Goal: Task Accomplishment & Management: Use online tool/utility

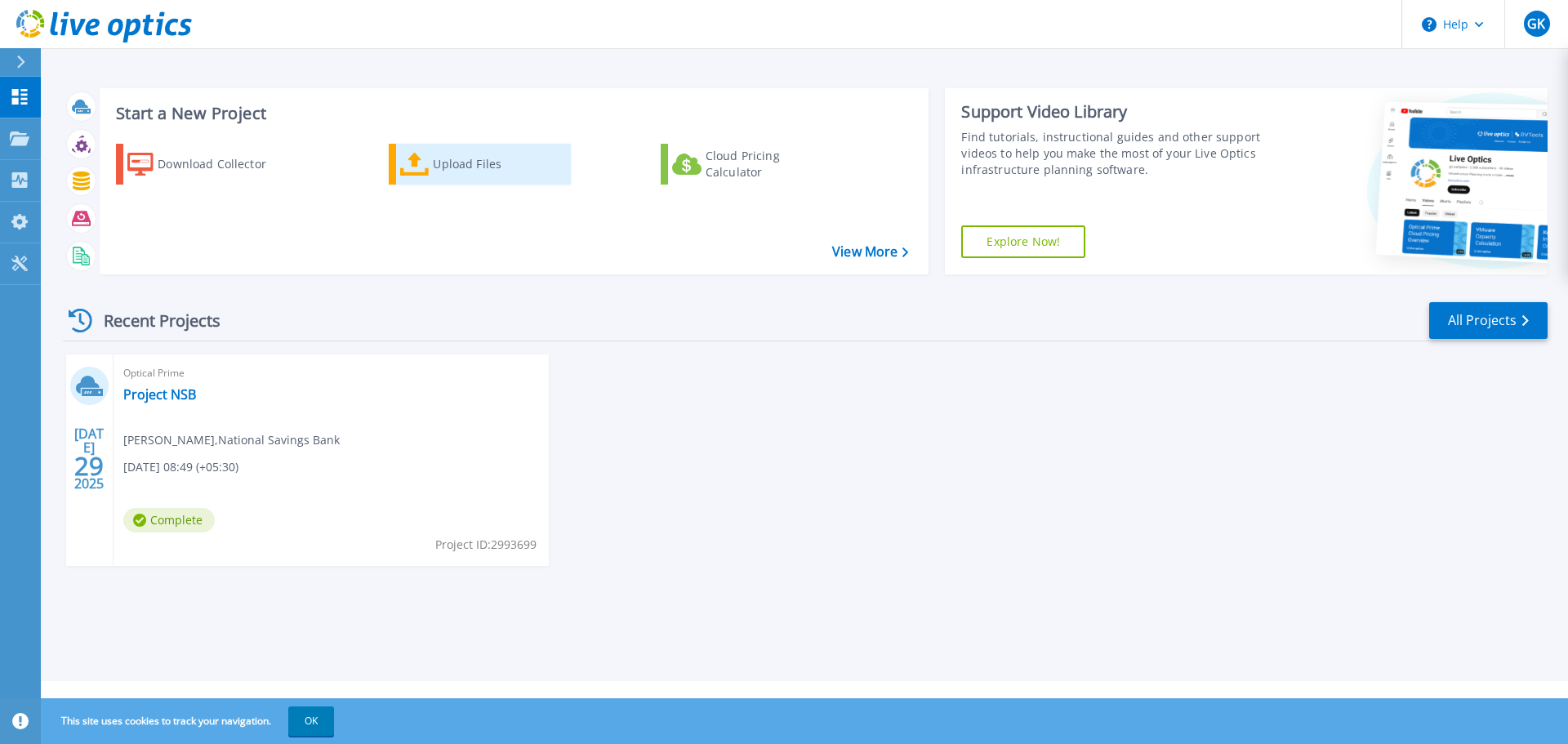
click at [426, 169] on icon at bounding box center [415, 165] width 30 height 24
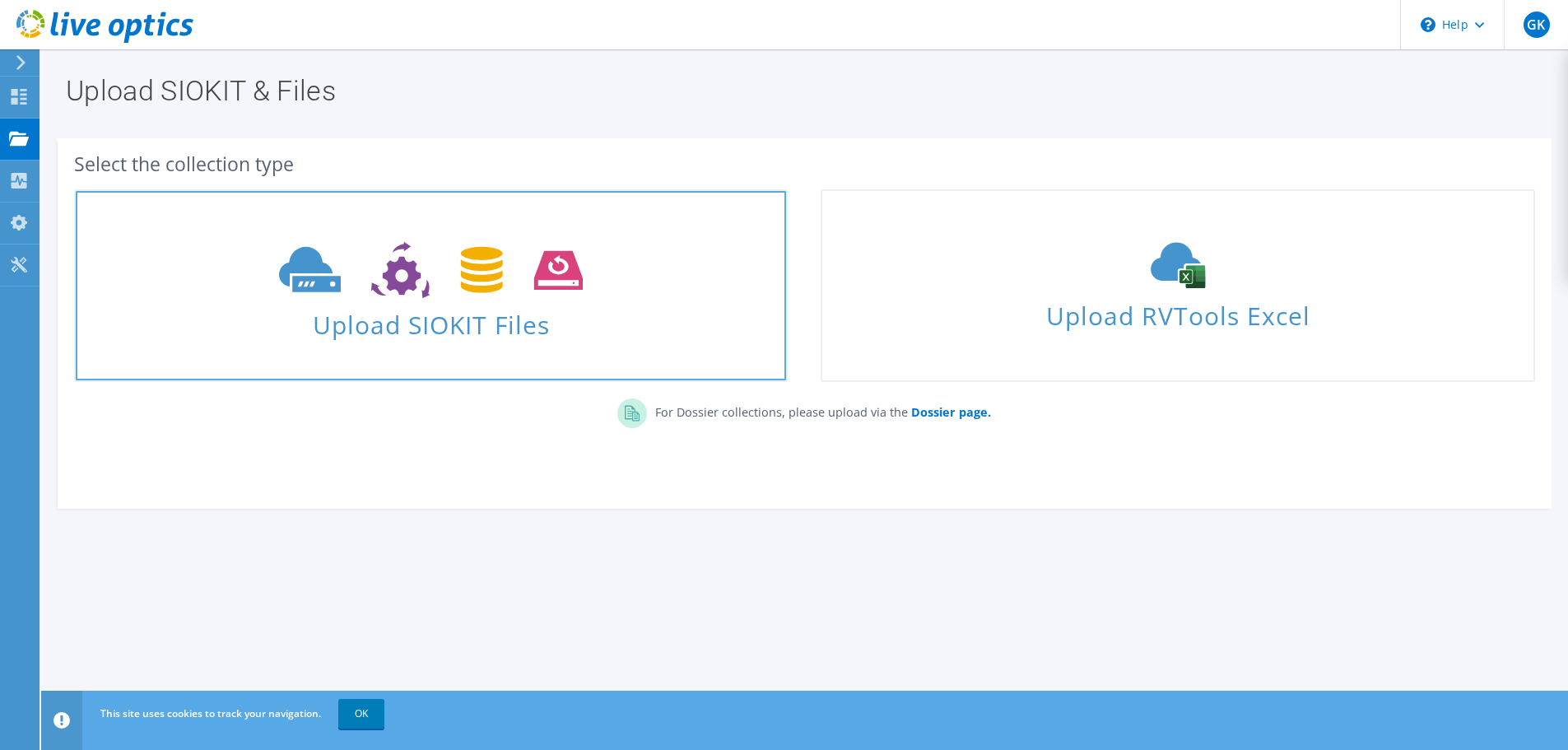
click at [405, 287] on use at bounding box center [430, 270] width 304 height 57
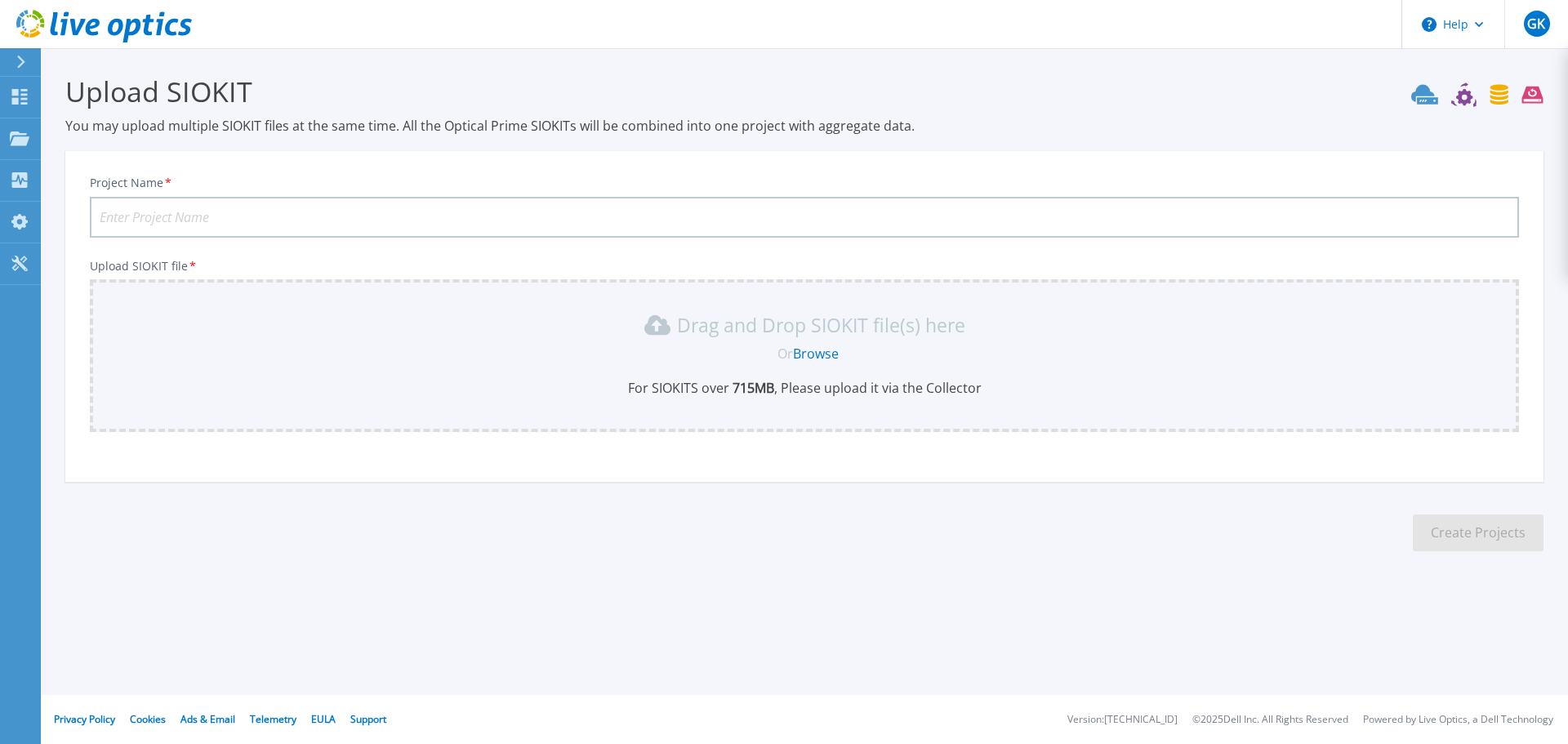
click at [186, 209] on input "Project Name *" at bounding box center [804, 216] width 1429 height 41
drag, startPoint x: 186, startPoint y: 209, endPoint x: 197, endPoint y: 219, distance: 14.9
click at [193, 217] on input "Project Name *" at bounding box center [804, 216] width 1429 height 41
click at [202, 207] on input "Project Name *" at bounding box center [804, 216] width 1429 height 41
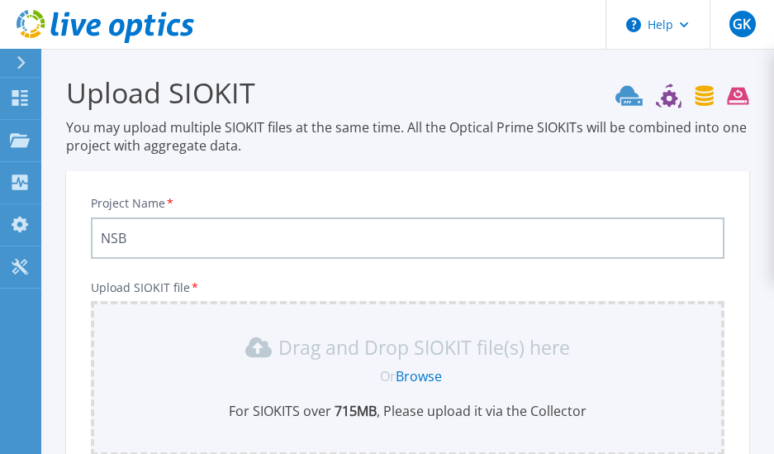
type input "NSB"
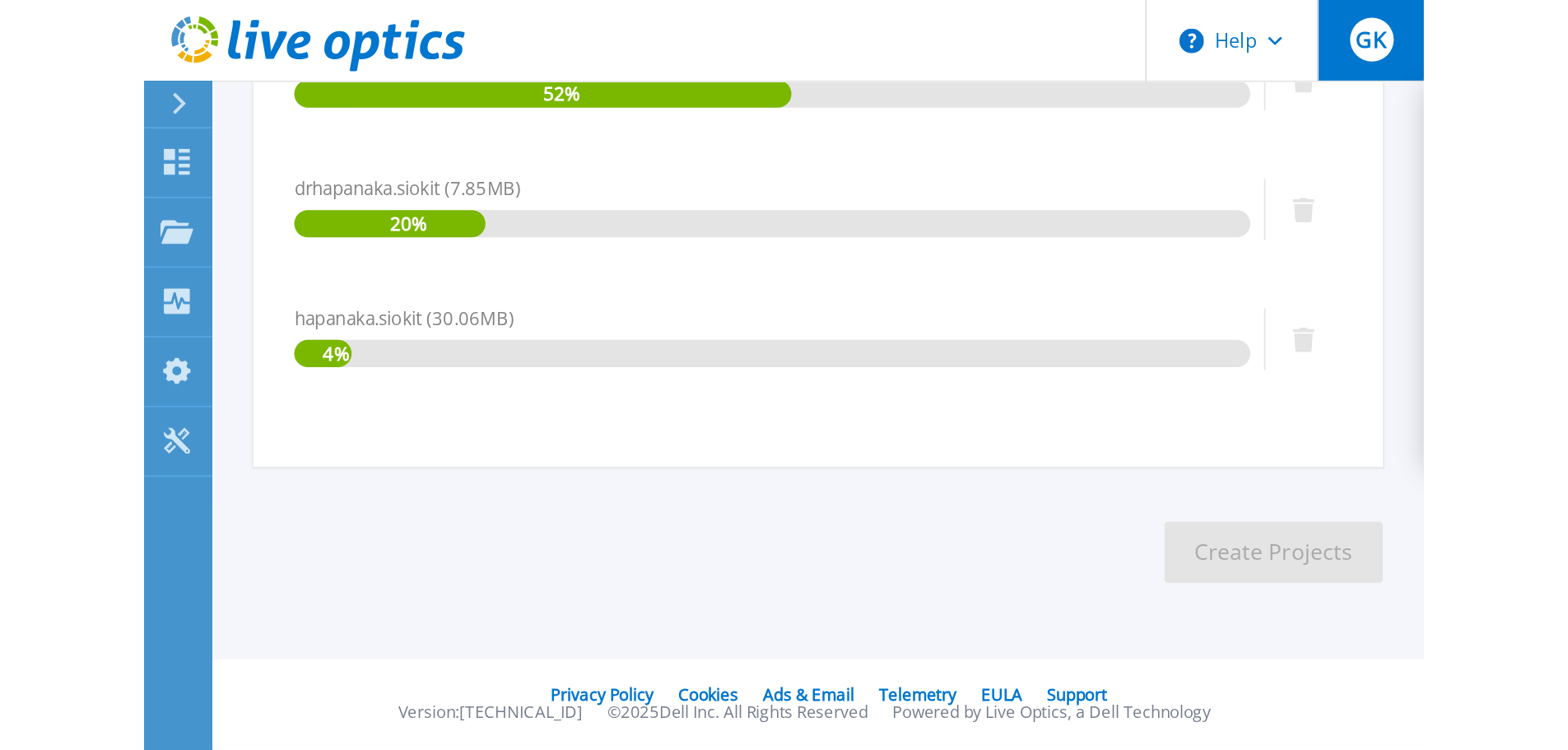
scroll to position [219, 0]
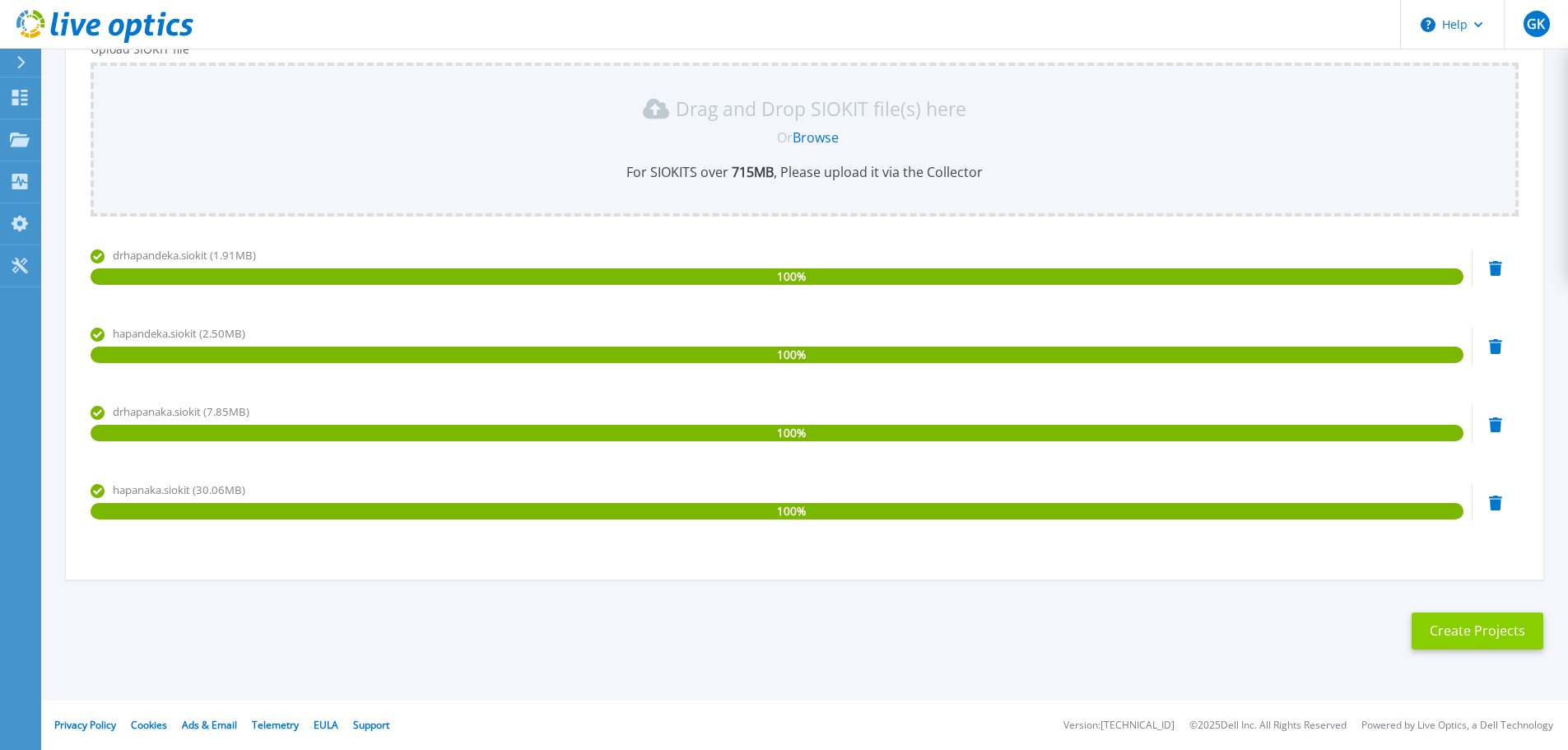
click at [1477, 638] on button "Create Projects" at bounding box center [1477, 630] width 131 height 37
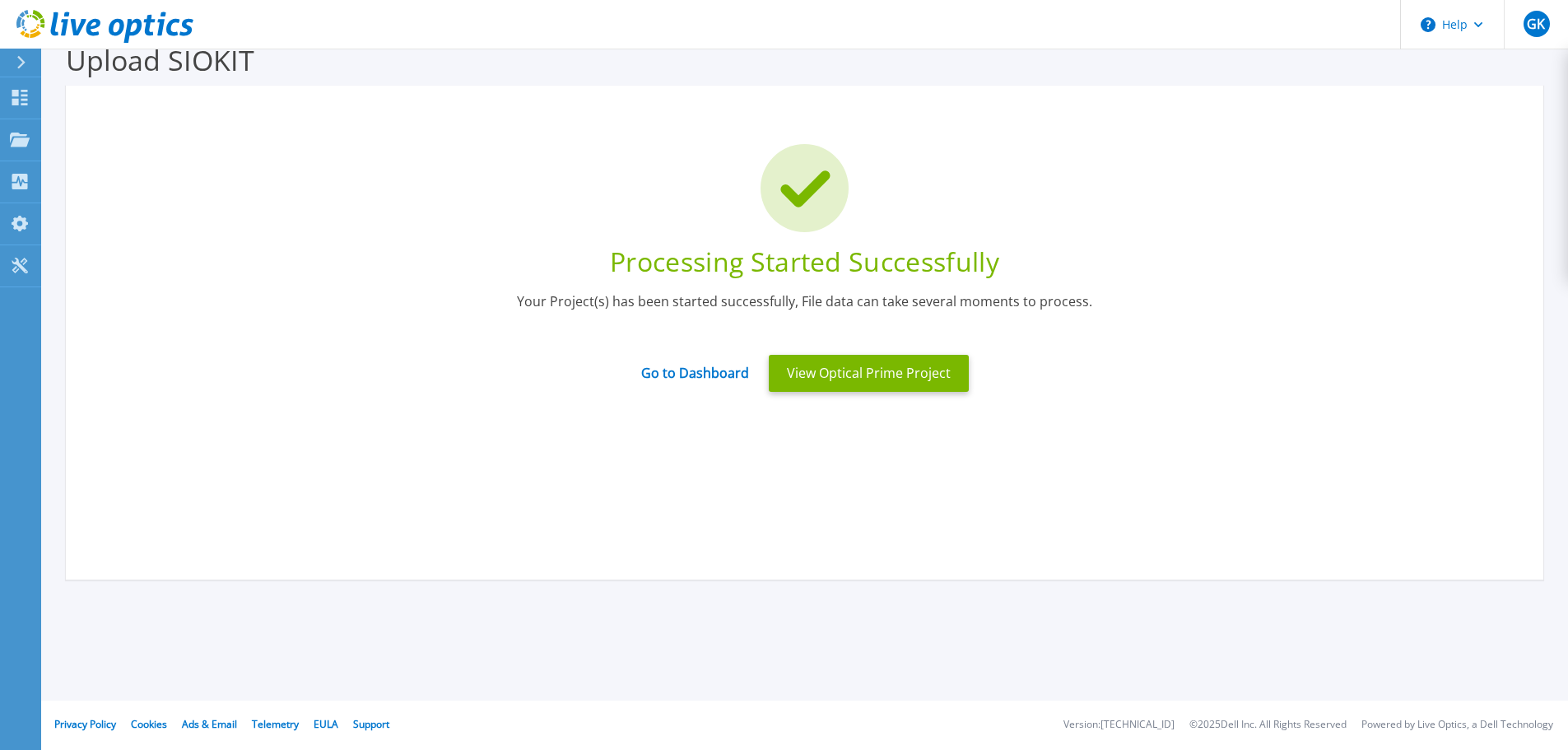
scroll to position [32, 0]
click at [872, 373] on button "View Optical Prime Project" at bounding box center [869, 373] width 200 height 37
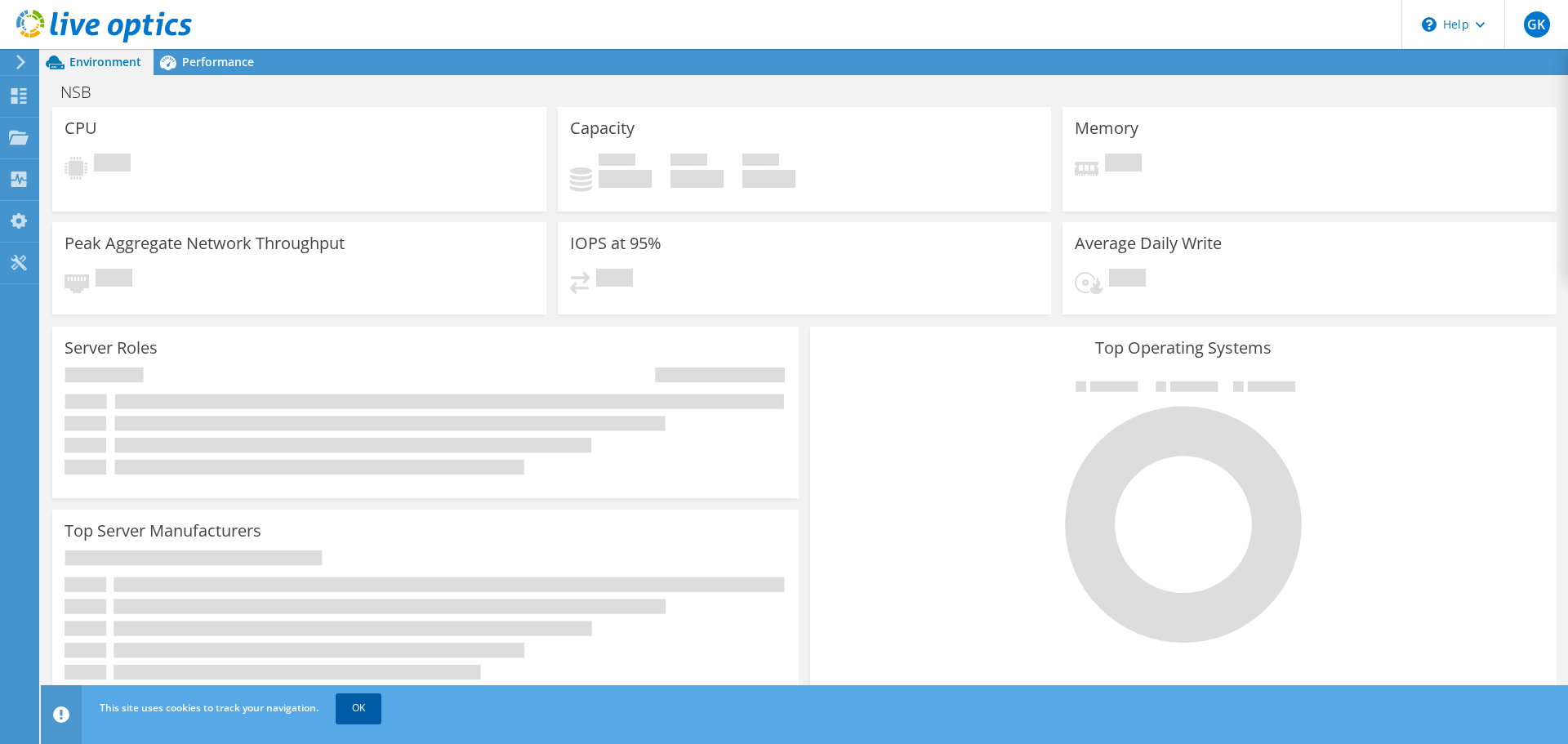
click at [360, 702] on link "OK" at bounding box center [359, 708] width 45 height 30
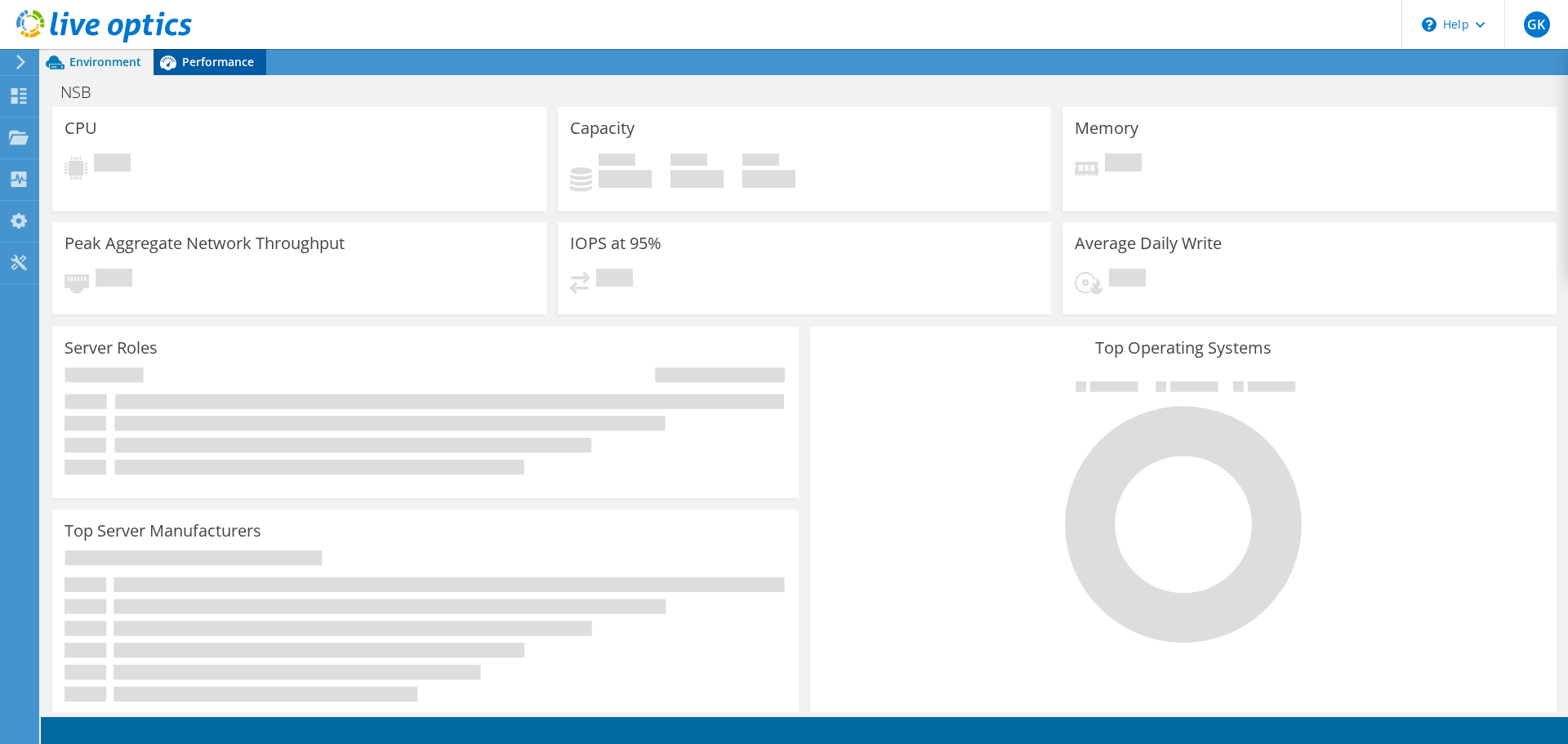
click at [205, 56] on span "Performance" at bounding box center [217, 62] width 72 height 16
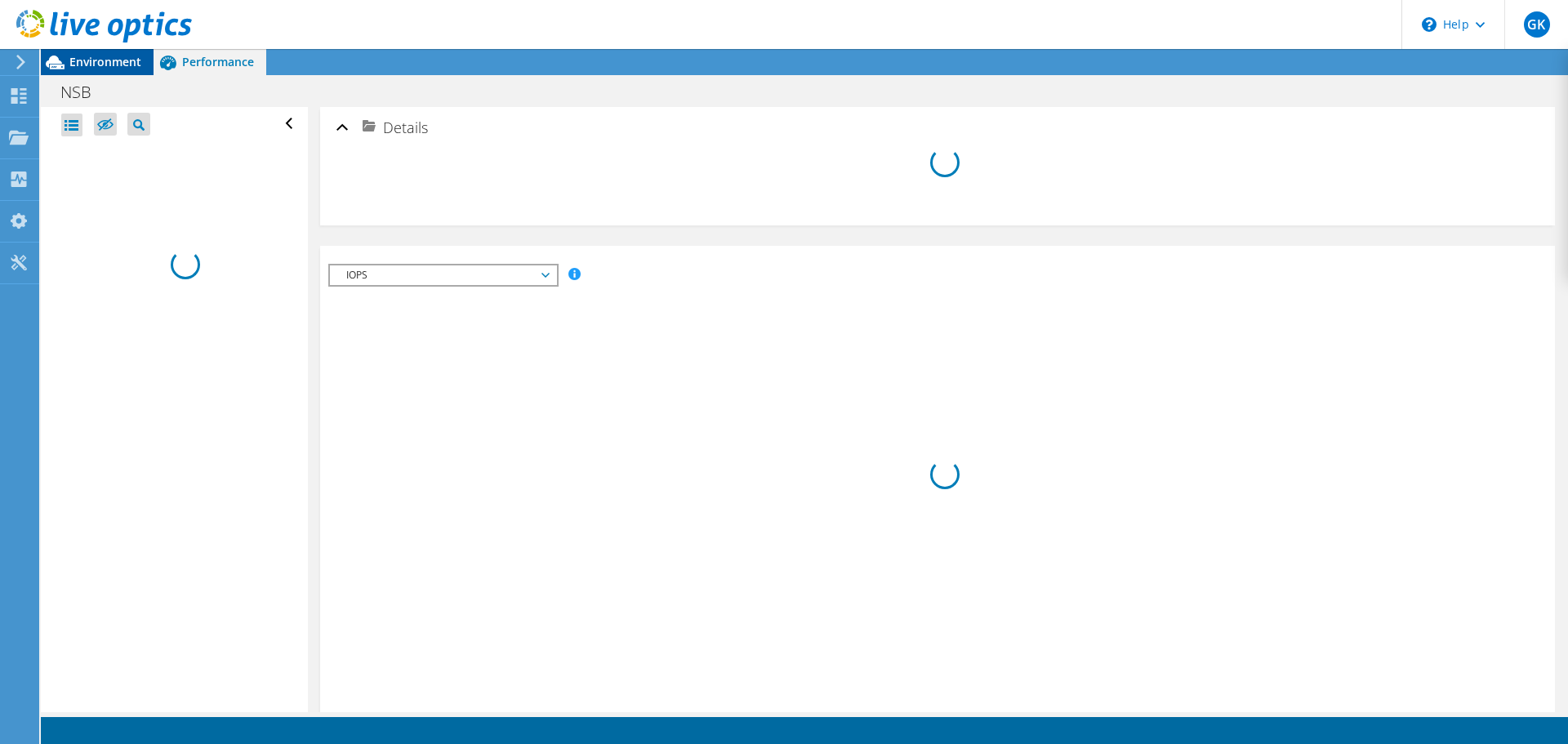
click at [88, 61] on span "Environment" at bounding box center [105, 62] width 72 height 16
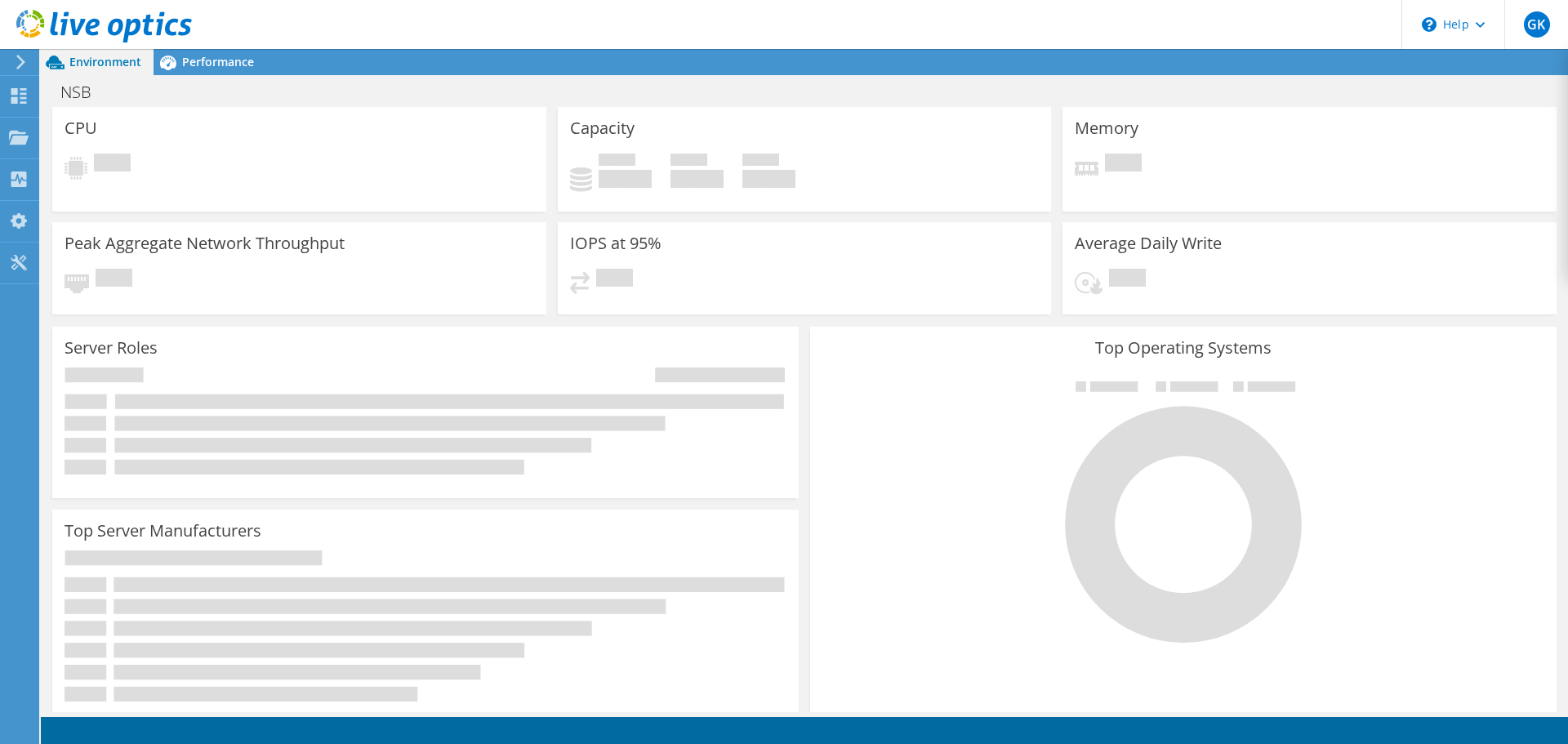
click at [20, 58] on use at bounding box center [21, 61] width 9 height 15
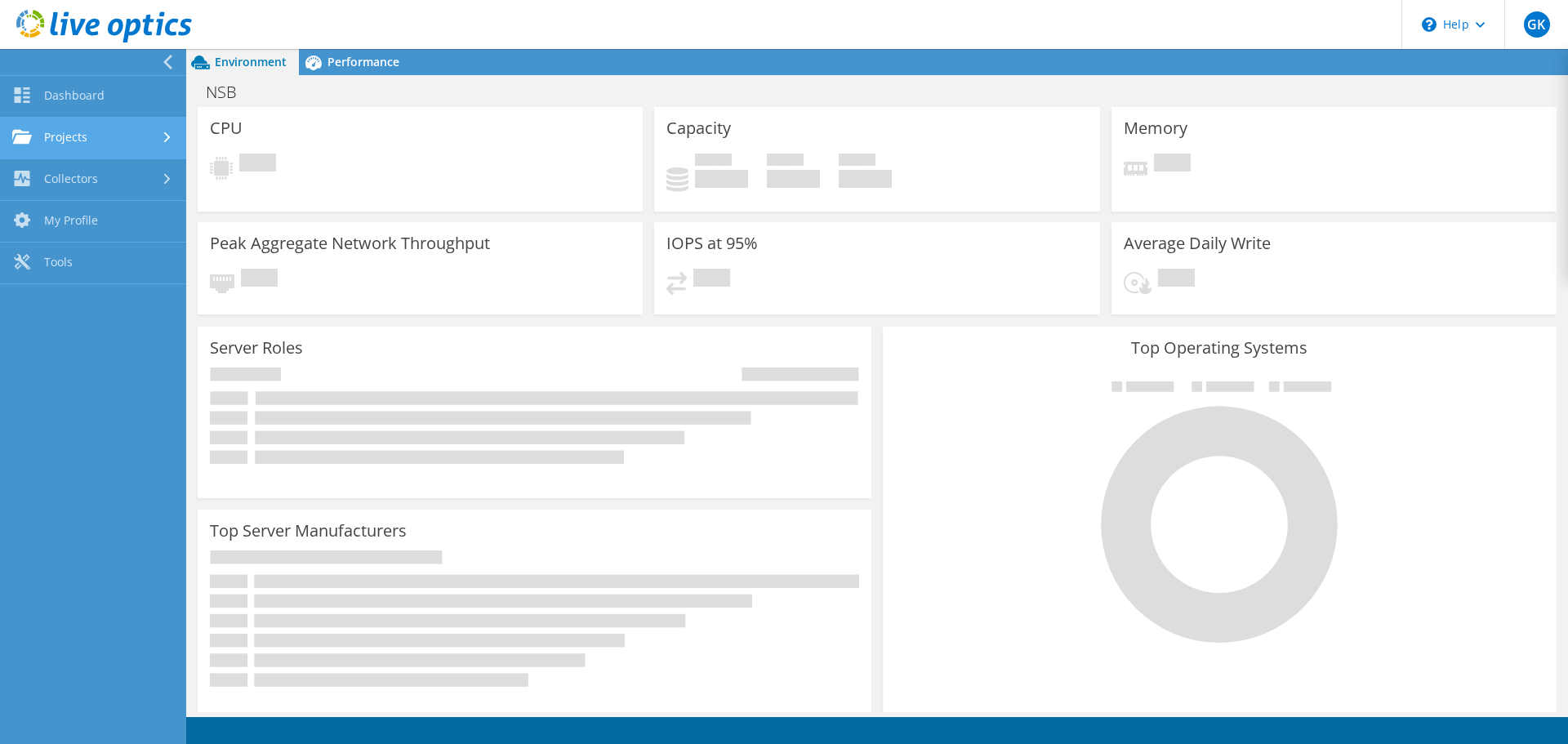
click at [159, 127] on link "Projects" at bounding box center [93, 138] width 186 height 41
click at [157, 59] on div at bounding box center [89, 62] width 186 height 26
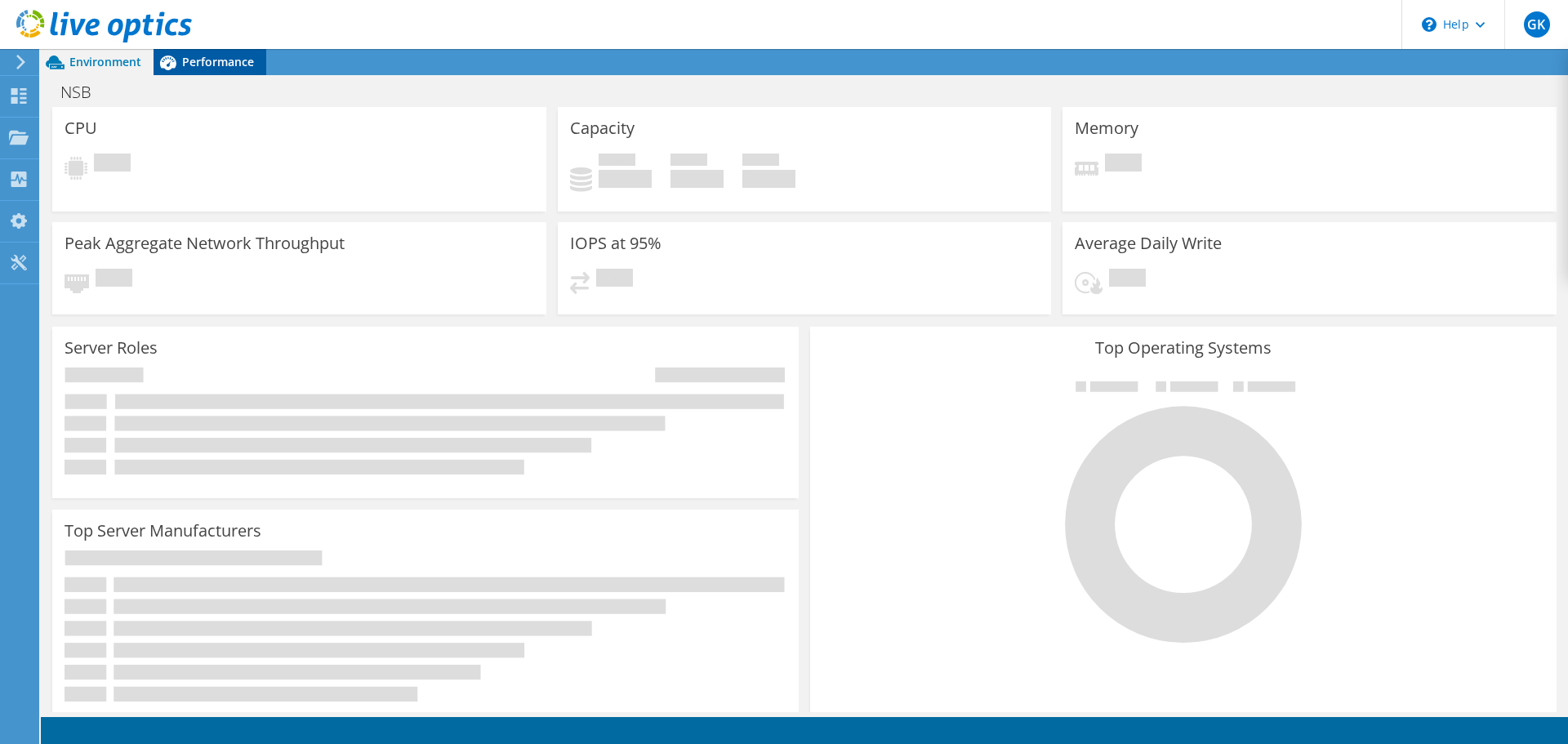
click at [217, 60] on span "Performance" at bounding box center [217, 62] width 72 height 16
